Goal: Transaction & Acquisition: Purchase product/service

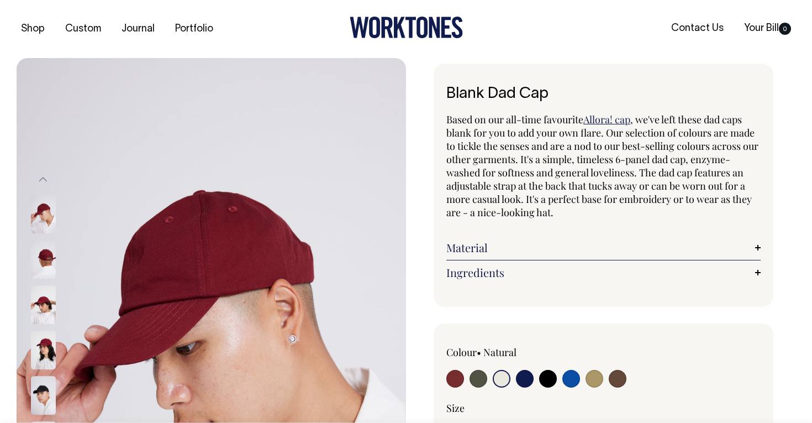
click at [459, 382] on input "radio" at bounding box center [455, 379] width 18 height 18
radio input "true"
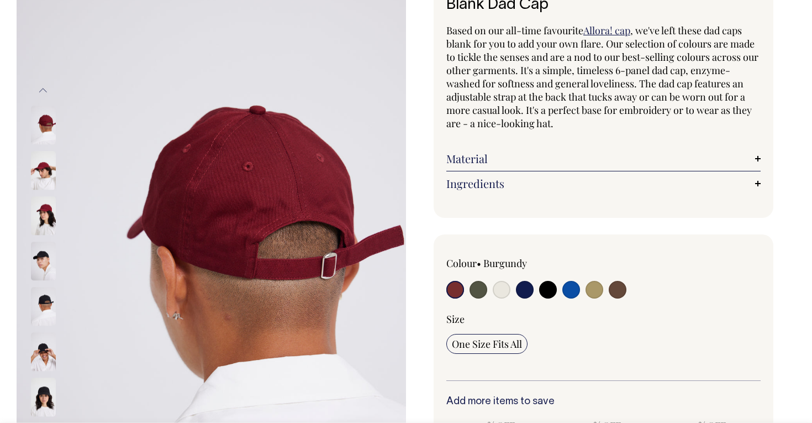
click at [483, 292] on input "radio" at bounding box center [479, 290] width 18 height 18
radio input "true"
select select "Olive"
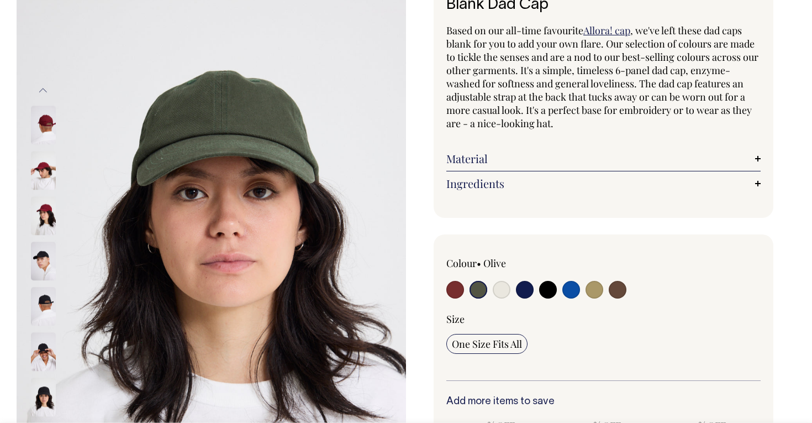
scroll to position [89, 0]
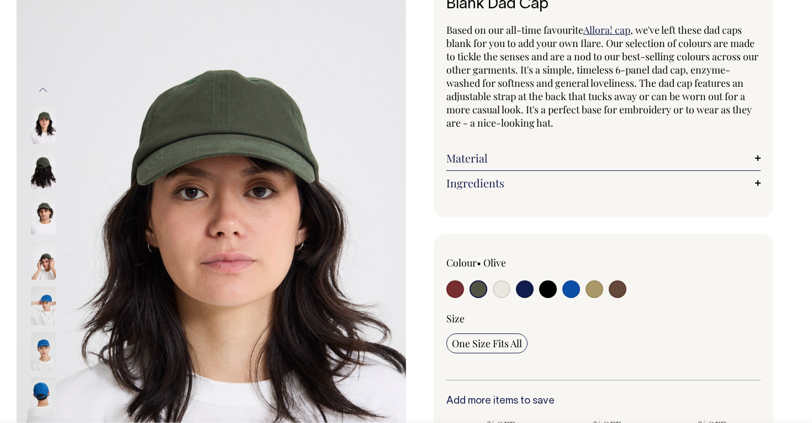
click at [500, 292] on input "radio" at bounding box center [502, 289] width 18 height 18
radio input "true"
select select "Natural"
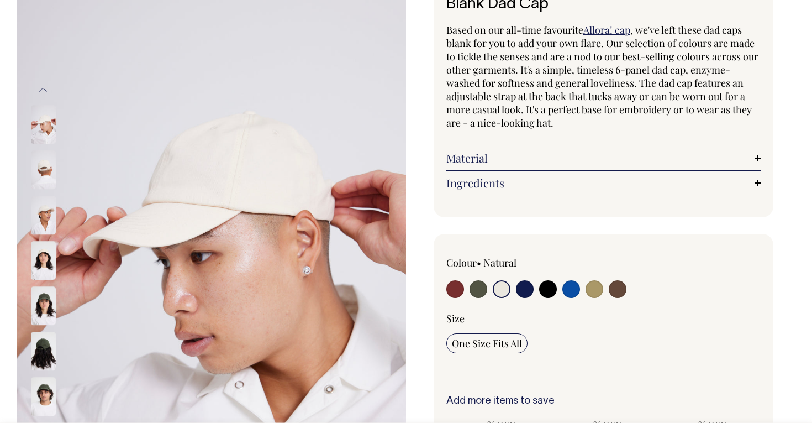
click at [540, 291] on input "radio" at bounding box center [548, 289] width 18 height 18
radio input "true"
select select "Black"
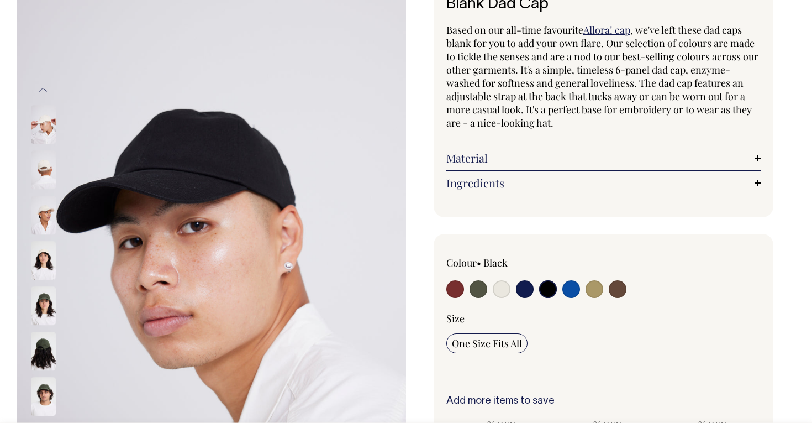
click at [574, 290] on input "radio" at bounding box center [571, 289] width 18 height 18
radio input "true"
select select "Worker Blue"
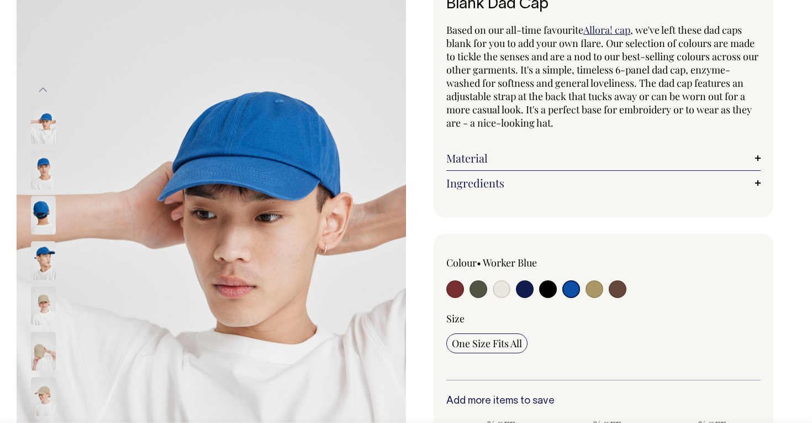
click at [628, 292] on div "Colour • Worker Blue" at bounding box center [603, 278] width 314 height 45
